Goal: Task Accomplishment & Management: Manage account settings

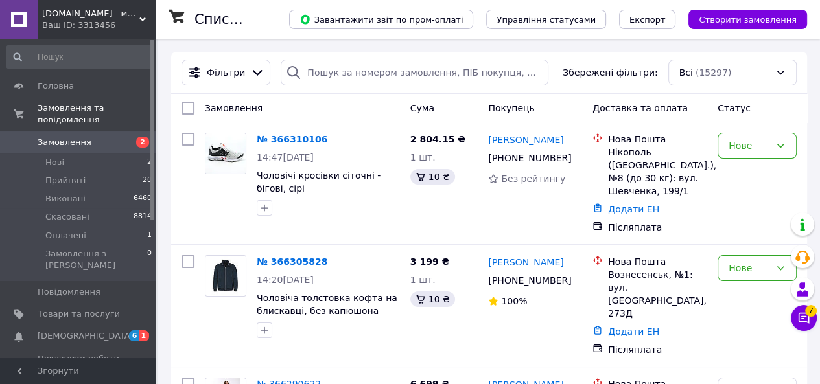
click at [67, 137] on span "Замовлення" at bounding box center [65, 143] width 54 height 12
click at [74, 331] on span "[DEMOGRAPHIC_DATA]" at bounding box center [86, 337] width 96 height 12
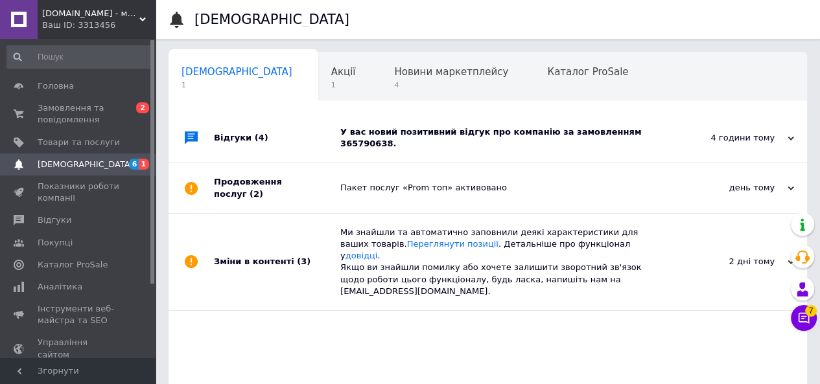
scroll to position [0, 4]
click at [585, 137] on div "У вас новий позитивний відгук про компанію за замовленням 365790638." at bounding box center [502, 137] width 324 height 23
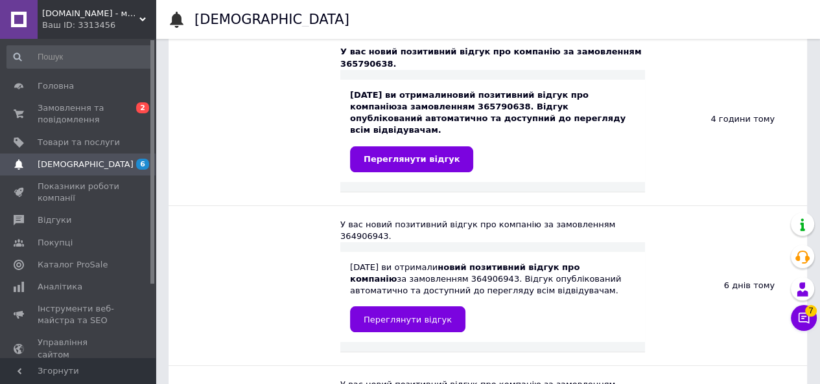
scroll to position [0, 0]
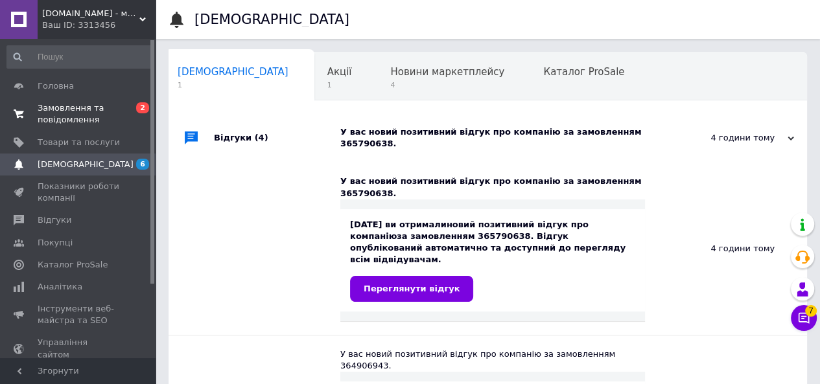
click at [63, 111] on span "Замовлення та повідомлення" at bounding box center [79, 113] width 82 height 23
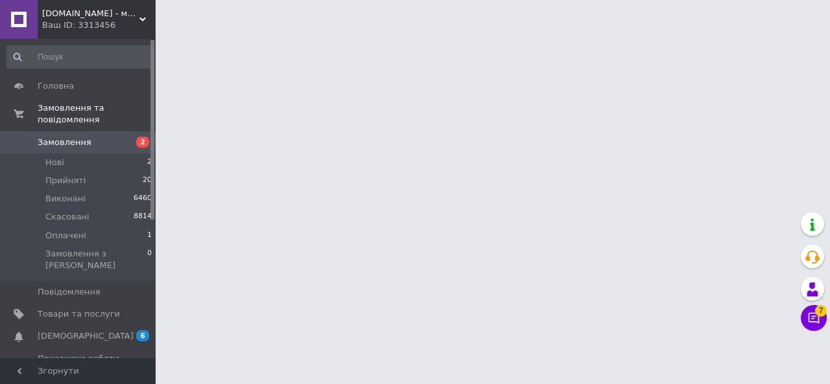
click at [79, 137] on span "Замовлення" at bounding box center [65, 143] width 54 height 12
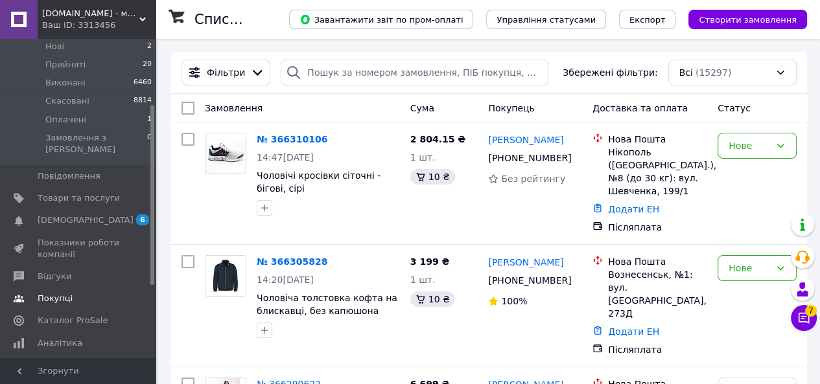
scroll to position [130, 0]
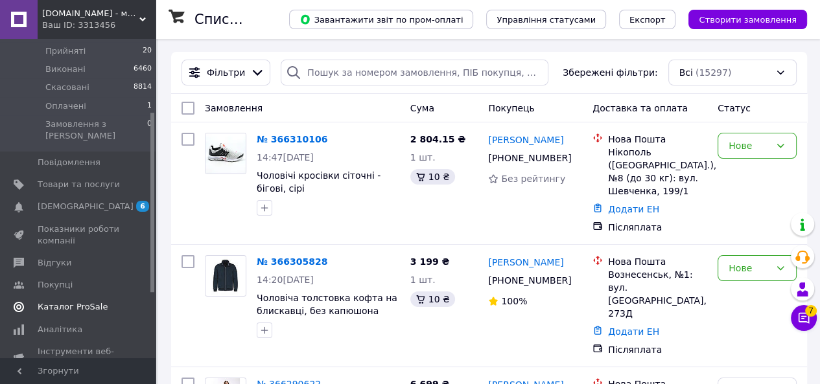
click at [59, 257] on span "Відгуки" at bounding box center [55, 263] width 34 height 12
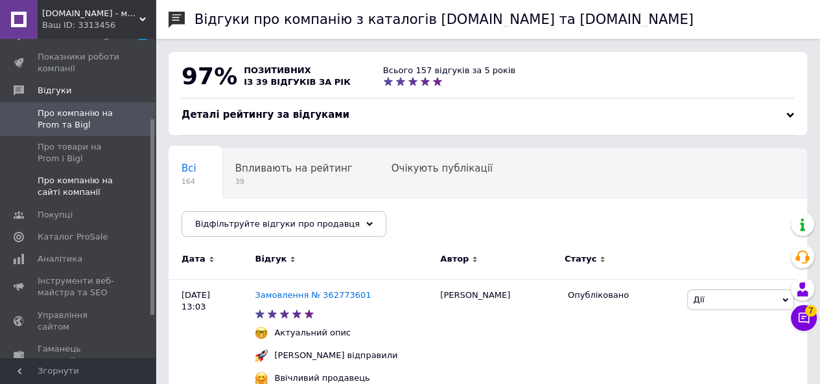
click at [71, 189] on span "Про компанію на сайті компанії" at bounding box center [79, 186] width 82 height 23
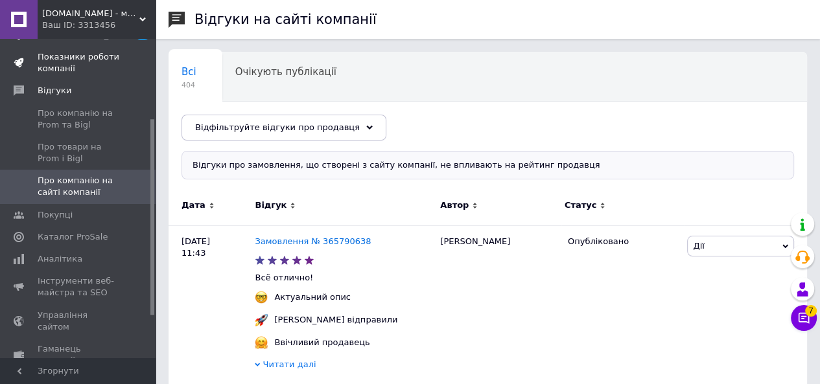
click at [58, 67] on span "Показники роботи компанії" at bounding box center [79, 62] width 82 height 23
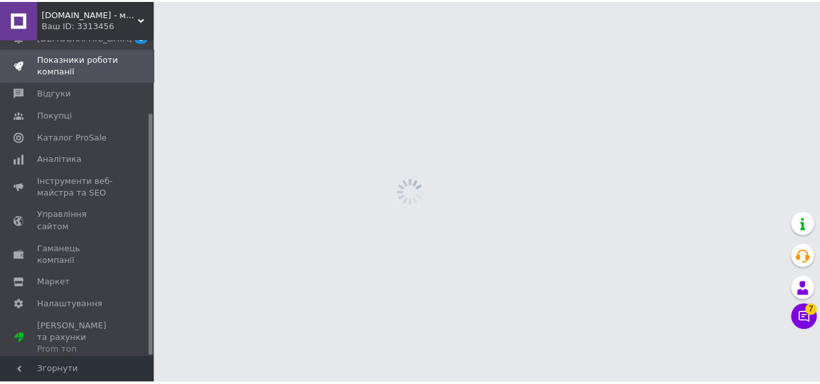
scroll to position [96, 0]
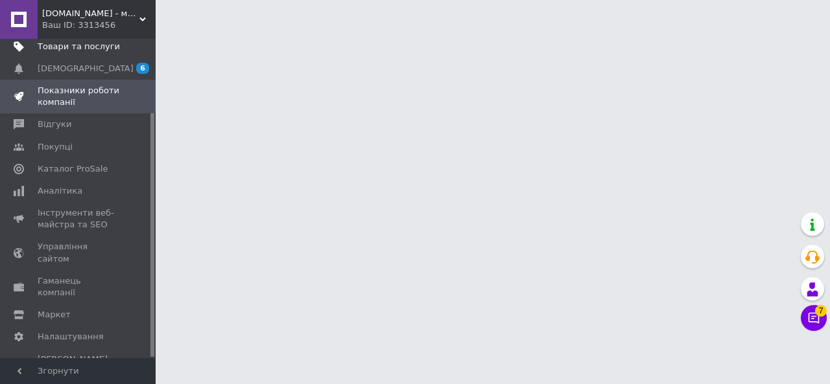
click at [73, 44] on span "Товари та послуги" at bounding box center [79, 47] width 82 height 12
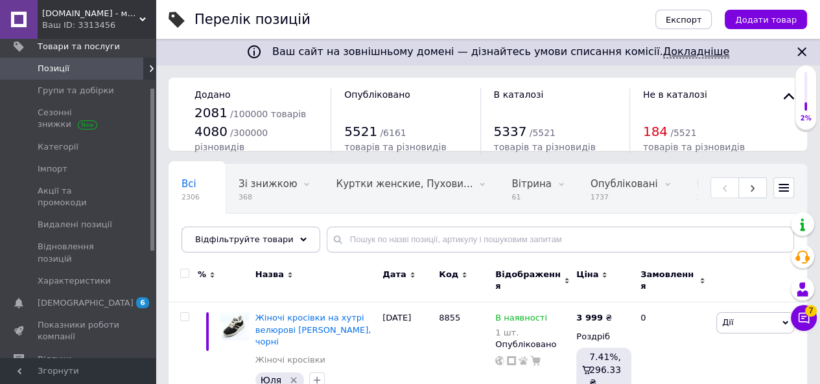
click at [677, 53] on link "Докладніше" at bounding box center [696, 51] width 66 height 13
